Goal: Check status: Check status

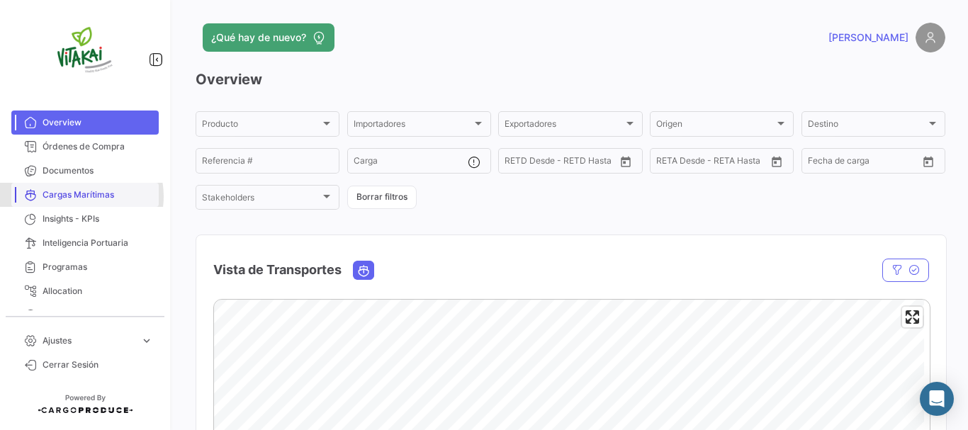
click at [77, 196] on span "Cargas Marítimas" at bounding box center [98, 194] width 111 height 13
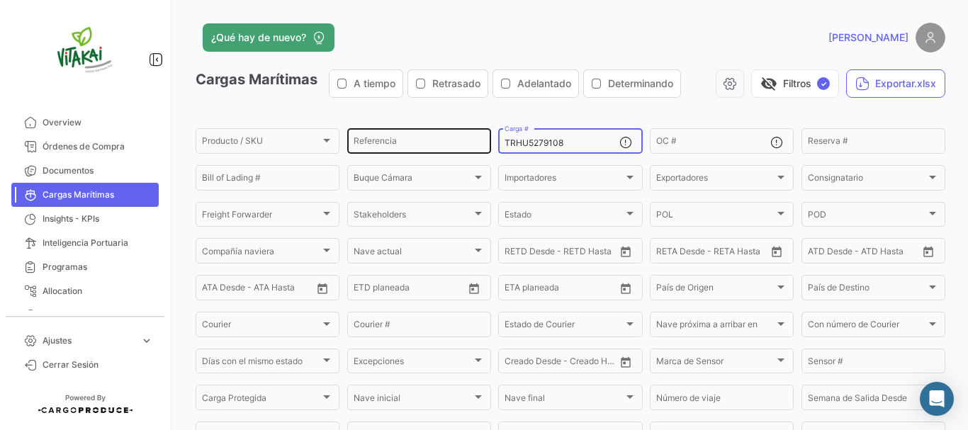
drag, startPoint x: 574, startPoint y: 142, endPoint x: 454, endPoint y: 142, distance: 119.8
click at [0, 0] on div "Producto / SKU Producto / SKU Referencia TRHU5279108 Carga # OC # Reserva # Bil…" at bounding box center [0, 0] width 0 height 0
paste input "MSBU6850215"
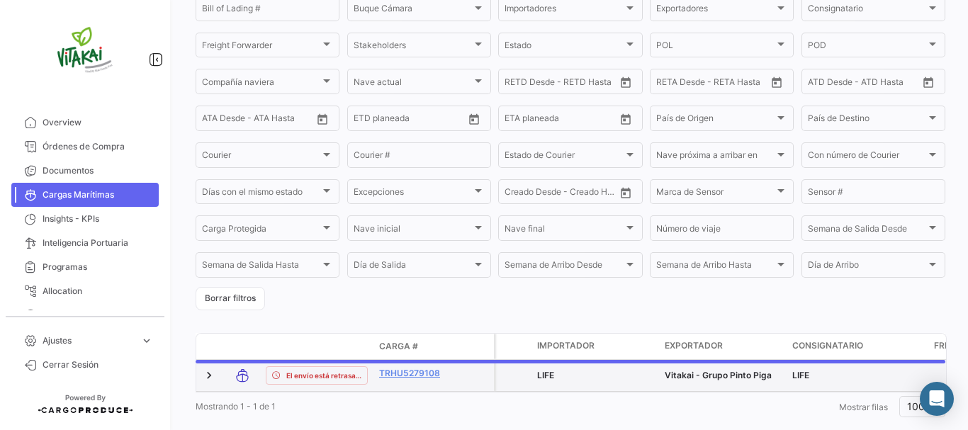
scroll to position [205, 0]
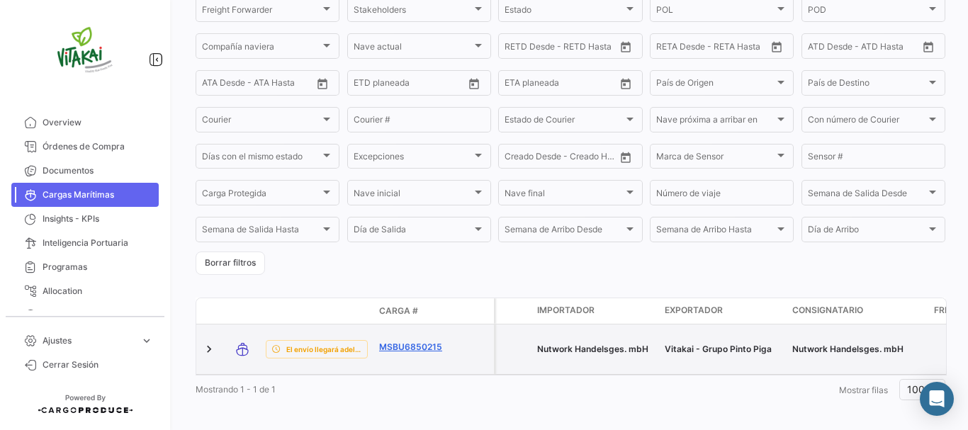
type input "MSBU6850215"
click at [410, 343] on link "MSBU6850215" at bounding box center [416, 347] width 74 height 13
